Goal: Complete application form

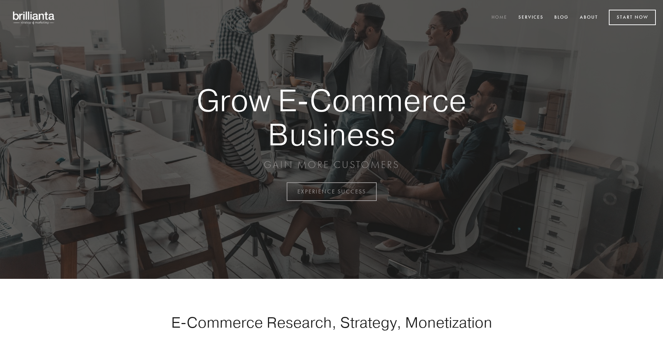
scroll to position [1881, 0]
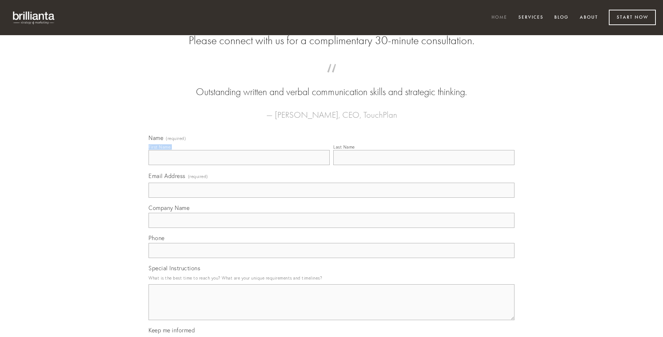
type input "[PERSON_NAME]"
click at [424, 165] on input "Last Name" at bounding box center [423, 157] width 181 height 15
type input "[PERSON_NAME]"
click at [332, 198] on input "Email Address (required)" at bounding box center [332, 190] width 366 height 15
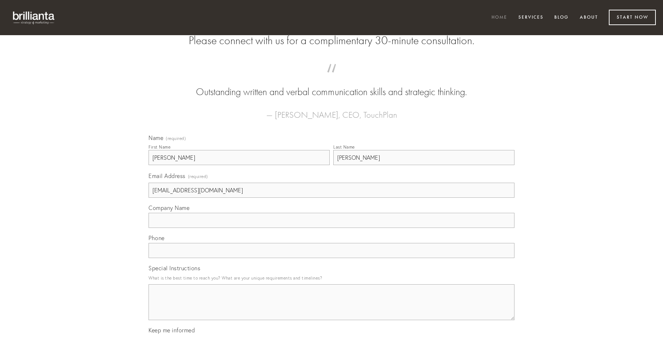
type input "[EMAIL_ADDRESS][DOMAIN_NAME]"
click at [332, 228] on input "Company Name" at bounding box center [332, 220] width 366 height 15
type input "addo"
click at [332, 258] on input "text" at bounding box center [332, 250] width 366 height 15
click at [332, 309] on textarea "Special Instructions" at bounding box center [332, 302] width 366 height 36
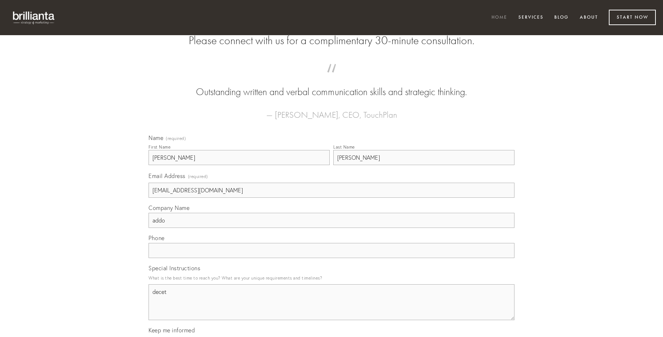
type textarea "decet"
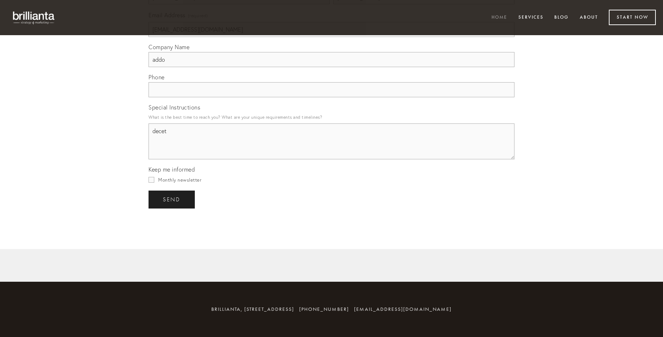
click at [172, 199] on span "send" at bounding box center [172, 199] width 18 height 6
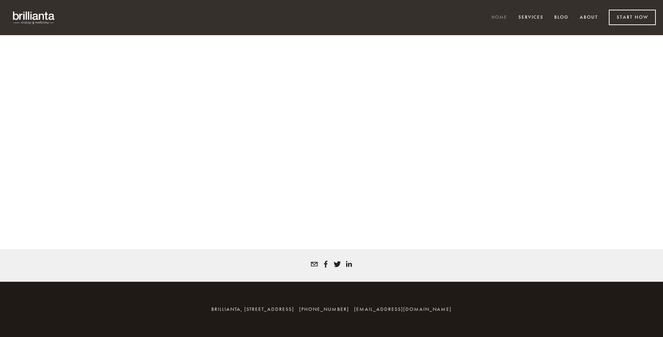
scroll to position [1871, 0]
